Goal: Task Accomplishment & Management: Complete application form

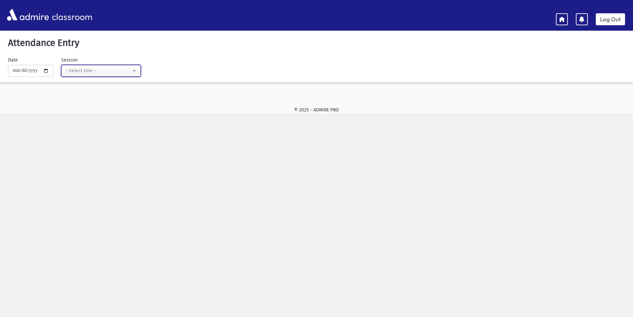
click at [138, 72] on button "--Select One--" at bounding box center [101, 71] width 80 height 12
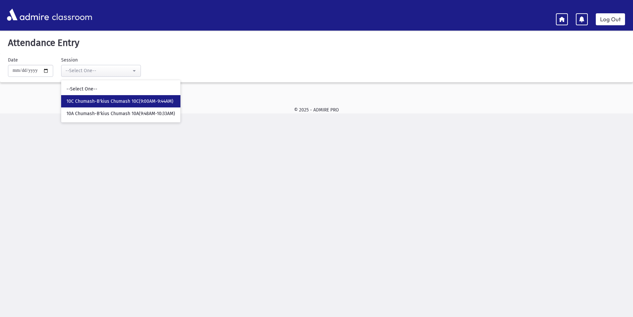
click at [159, 99] on span "10C Chumash-B'kius Chumash 10C(9:00AM-9:44AM)" at bounding box center [119, 101] width 107 height 7
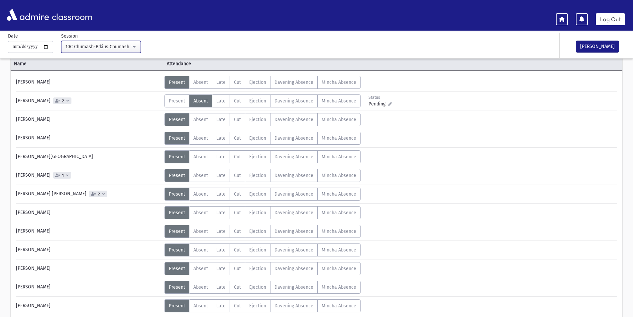
scroll to position [66, 0]
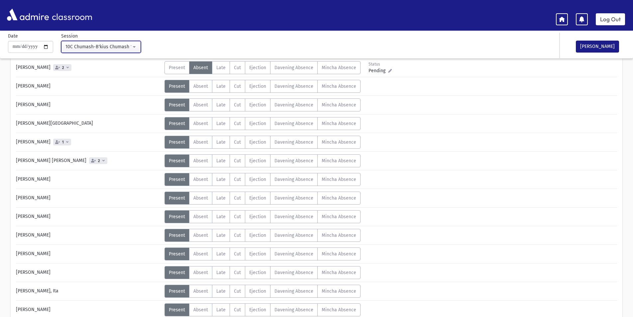
click at [141, 44] on button "10C Chumash-B'kius Chumash 10C(9:00AM-9:44AM)" at bounding box center [101, 47] width 80 height 12
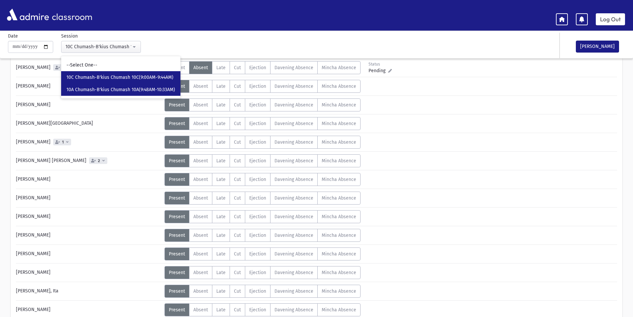
click at [148, 85] on link "10A Chumash-B'kius Chumash 10A(9:48AM-10:33AM)" at bounding box center [120, 89] width 119 height 12
select select "****"
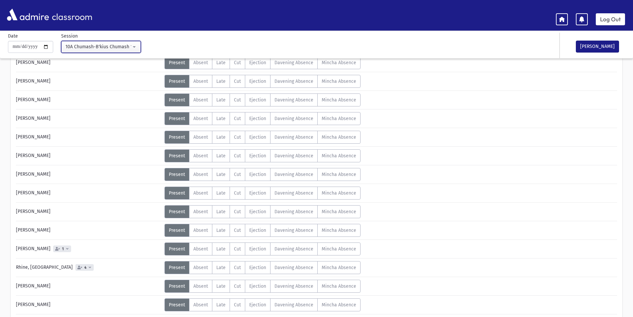
scroll to position [199, 0]
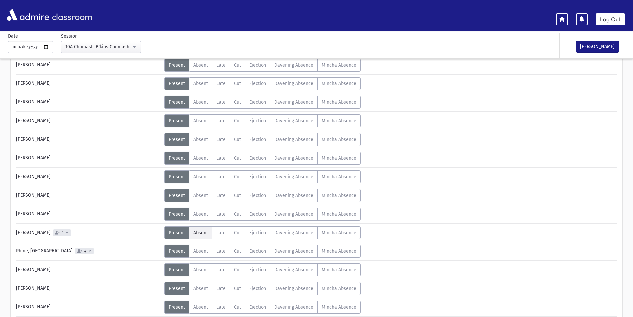
click at [203, 231] on span "Absent" at bounding box center [201, 233] width 15 height 6
click at [591, 49] on button "[PERSON_NAME]" at bounding box center [597, 47] width 43 height 12
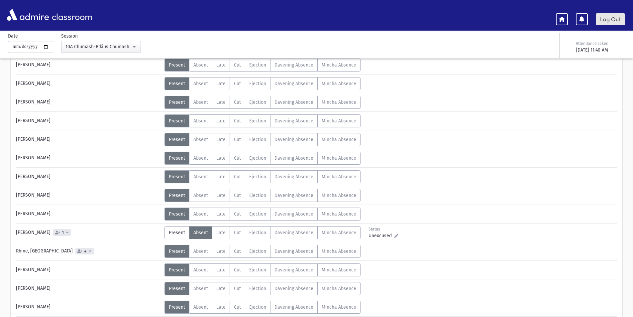
click at [612, 17] on link "Log Out" at bounding box center [610, 19] width 29 height 12
